Goal: Task Accomplishment & Management: Manage account settings

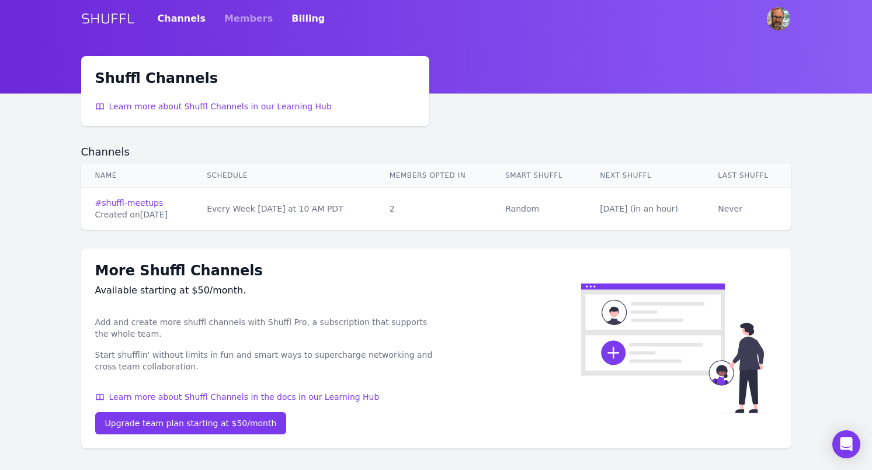
click at [293, 19] on link "Billing" at bounding box center [308, 18] width 33 height 33
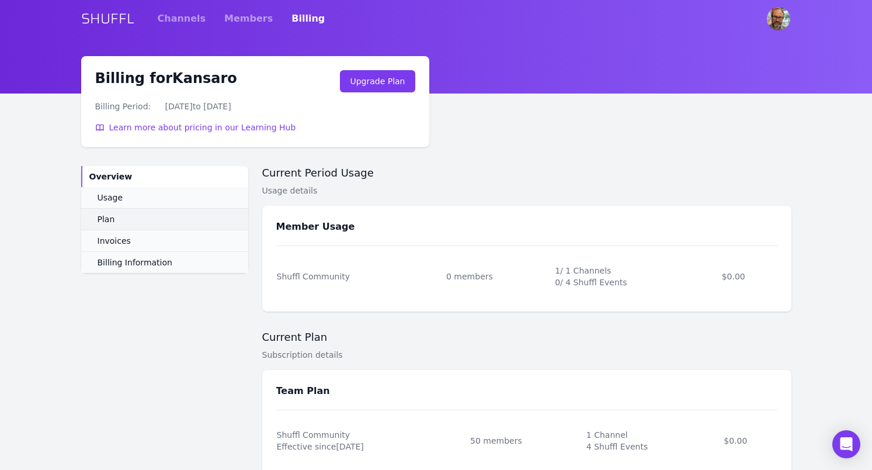
click at [108, 218] on span "Plan" at bounding box center [107, 219] width 18 height 12
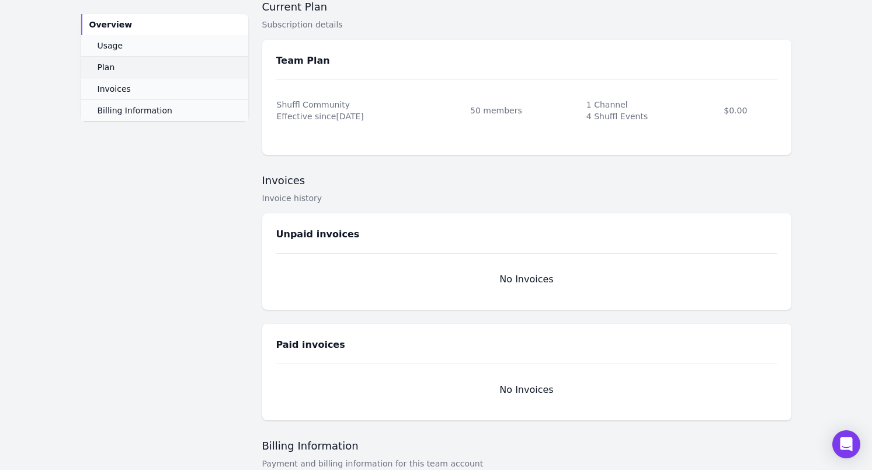
click at [109, 65] on span "Plan" at bounding box center [107, 67] width 18 height 12
click at [112, 46] on span "Usage" at bounding box center [111, 46] width 26 height 12
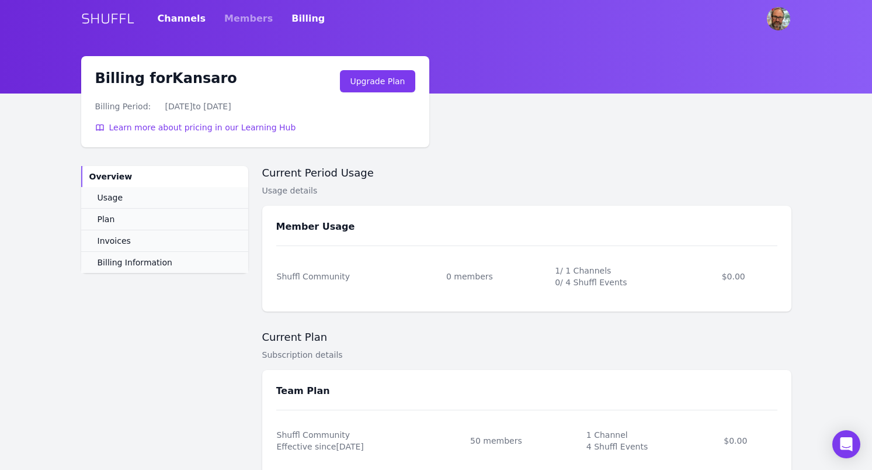
click at [179, 21] on link "Channels" at bounding box center [182, 18] width 48 height 33
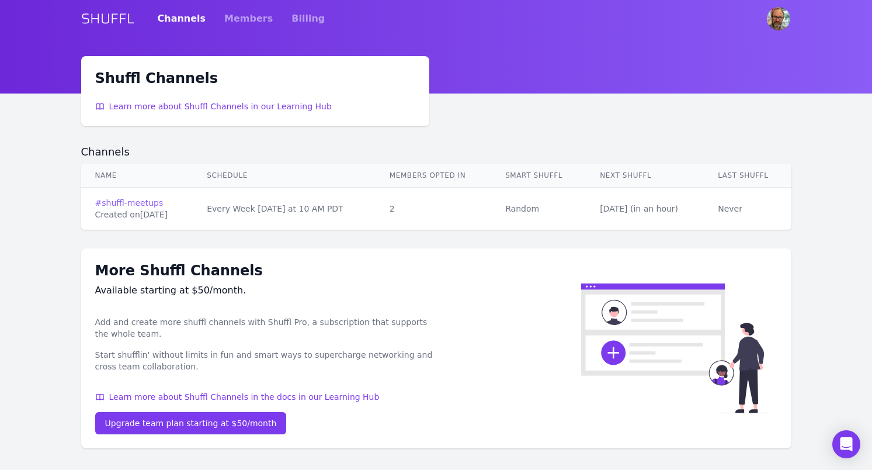
click at [132, 201] on link "# shuffl-meetups" at bounding box center [137, 203] width 84 height 12
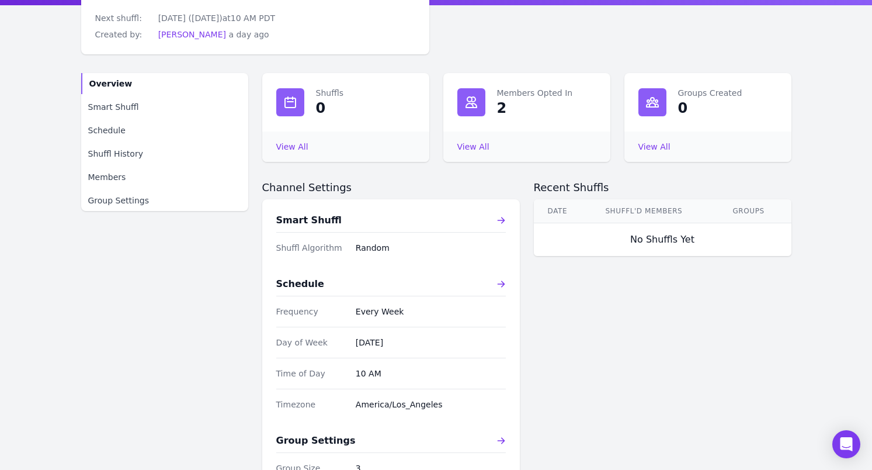
scroll to position [88, 0]
click at [112, 199] on span "Group Settings" at bounding box center [118, 201] width 61 height 12
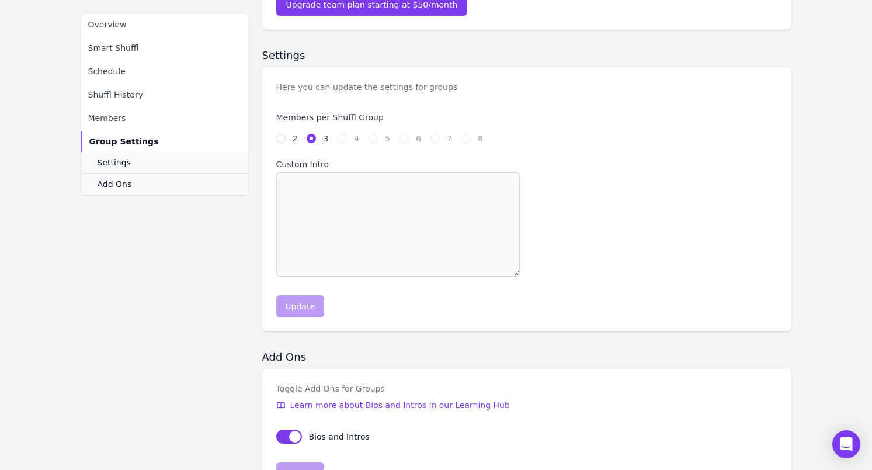
scroll to position [298, 0]
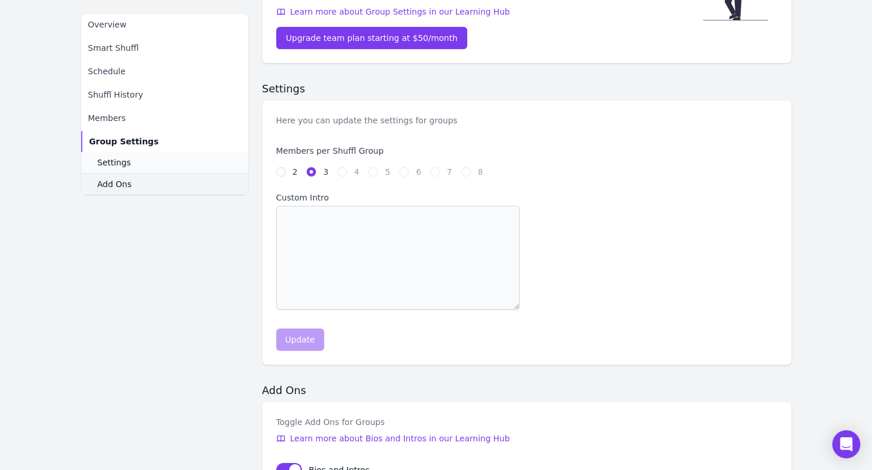
click at [110, 183] on span "Add Ons" at bounding box center [115, 184] width 34 height 12
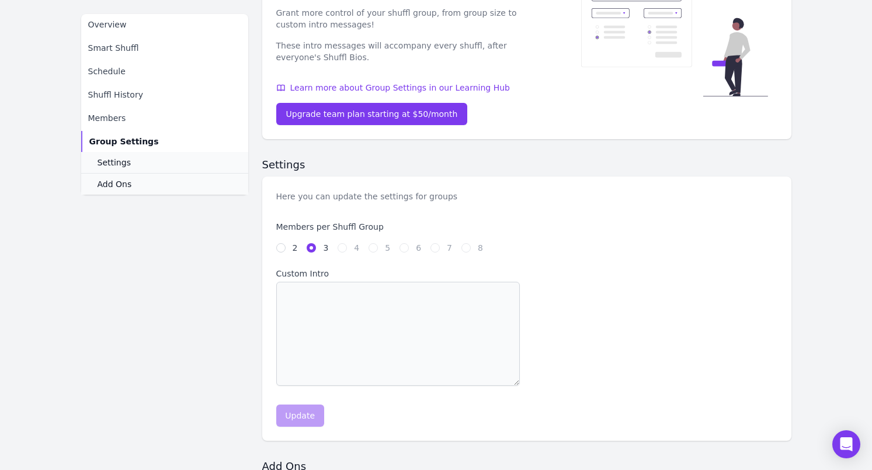
scroll to position [230, 0]
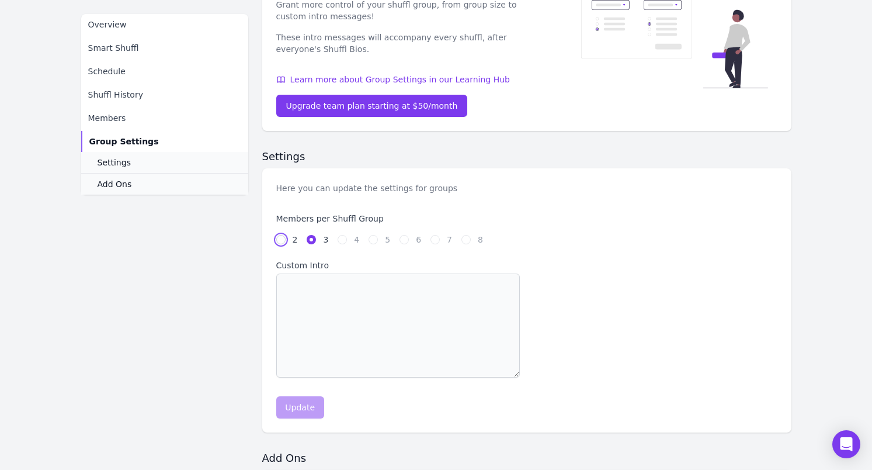
click at [282, 241] on input "2" at bounding box center [280, 239] width 9 height 9
radio input "true"
click at [313, 240] on input "3" at bounding box center [311, 239] width 9 height 9
radio input "true"
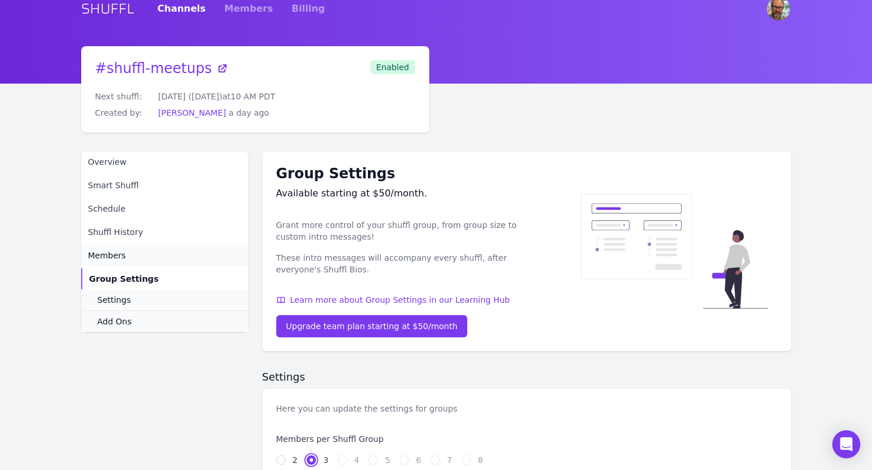
scroll to position [8, 0]
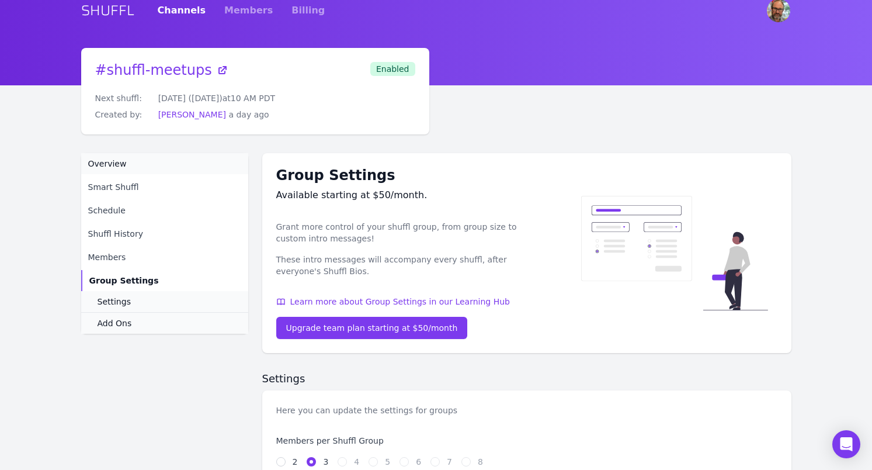
click at [103, 161] on span "Overview" at bounding box center [107, 164] width 39 height 12
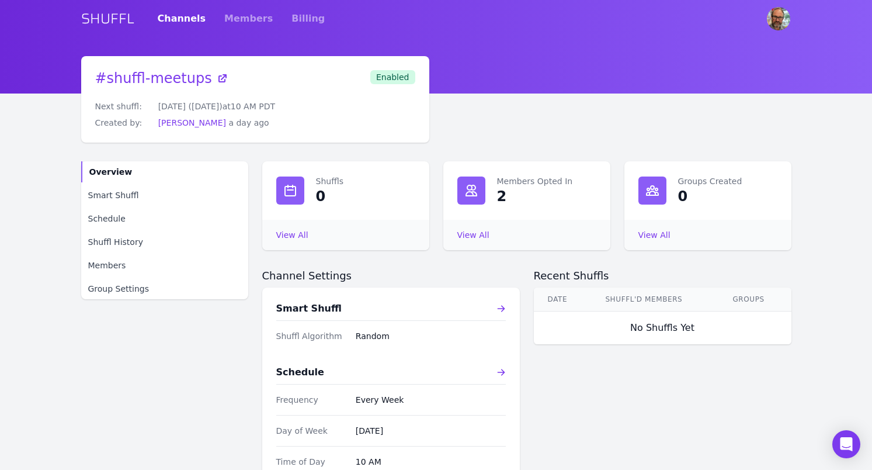
click at [108, 17] on link "SHUFFL" at bounding box center [107, 18] width 53 height 19
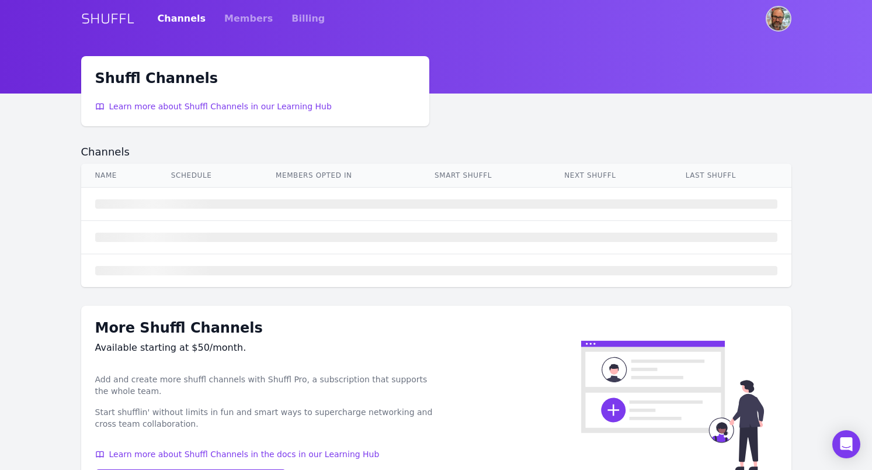
click at [773, 20] on img "User menu" at bounding box center [778, 18] width 23 height 23
